Goal: Information Seeking & Learning: Learn about a topic

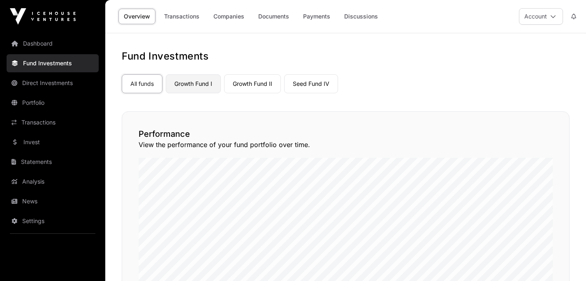
click at [199, 86] on link "Growth Fund I" at bounding box center [193, 83] width 55 height 19
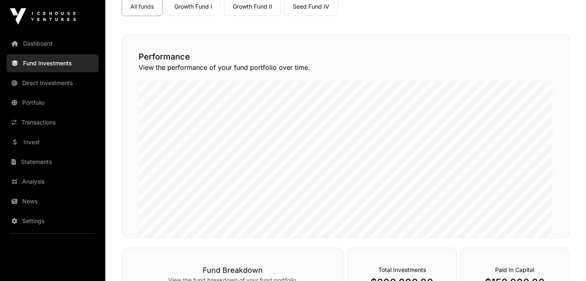
scroll to position [25, 0]
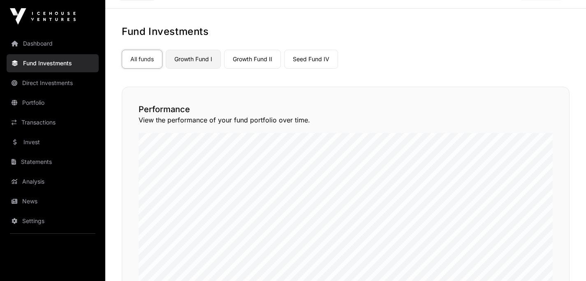
click at [185, 57] on link "Growth Fund I" at bounding box center [193, 59] width 55 height 19
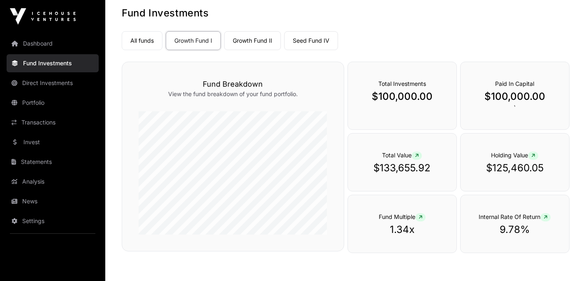
scroll to position [38, 0]
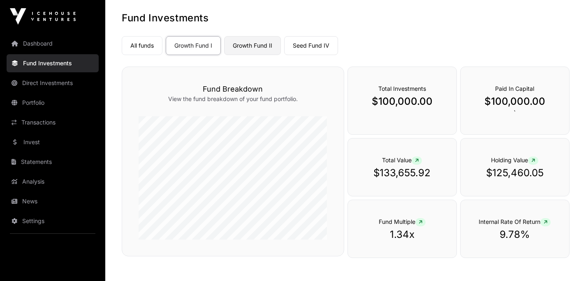
click at [270, 48] on link "Growth Fund II" at bounding box center [252, 45] width 57 height 19
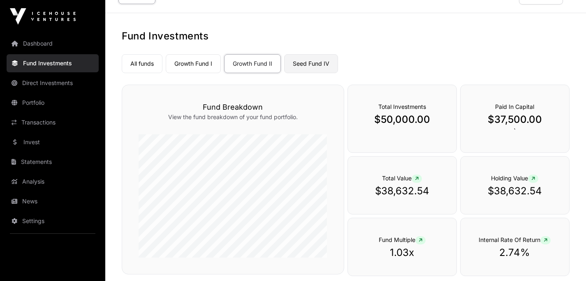
scroll to position [21, 0]
click at [314, 63] on link "Seed Fund IV" at bounding box center [311, 63] width 54 height 19
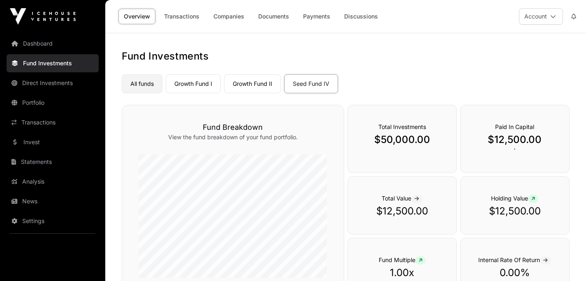
click at [144, 82] on link "All funds" at bounding box center [142, 83] width 41 height 19
